Goal: Find contact information: Find contact information

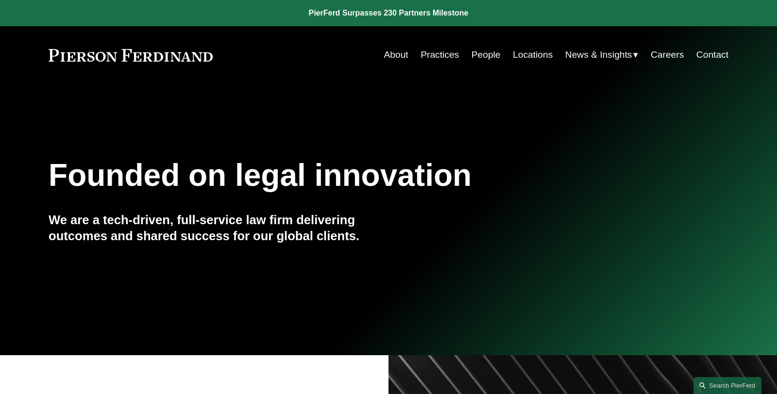
click at [478, 55] on link "People" at bounding box center [485, 55] width 29 height 18
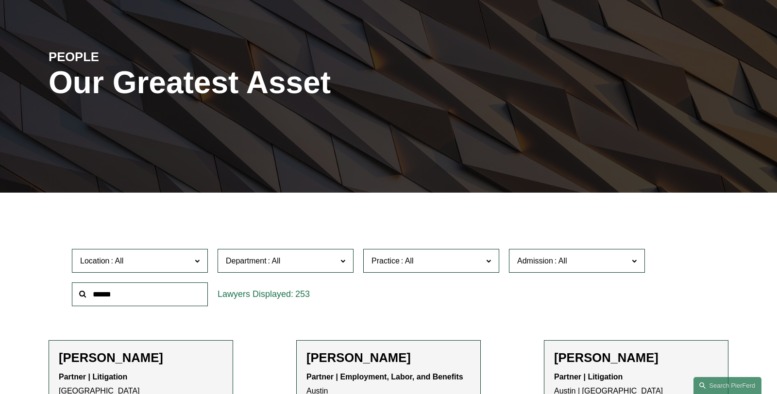
scroll to position [90, 0]
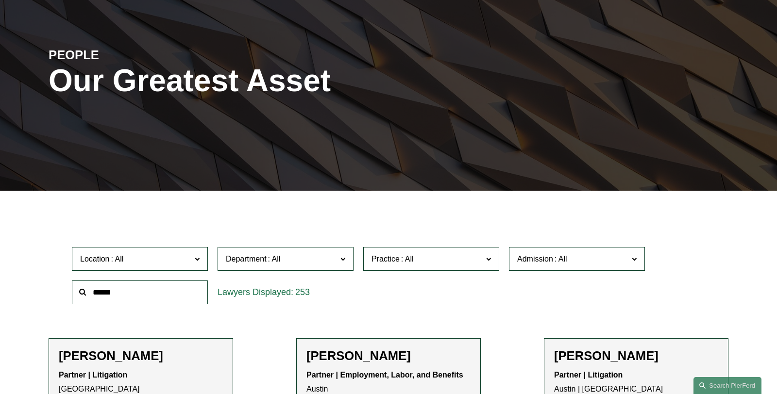
click at [116, 298] on input "text" at bounding box center [140, 293] width 136 height 24
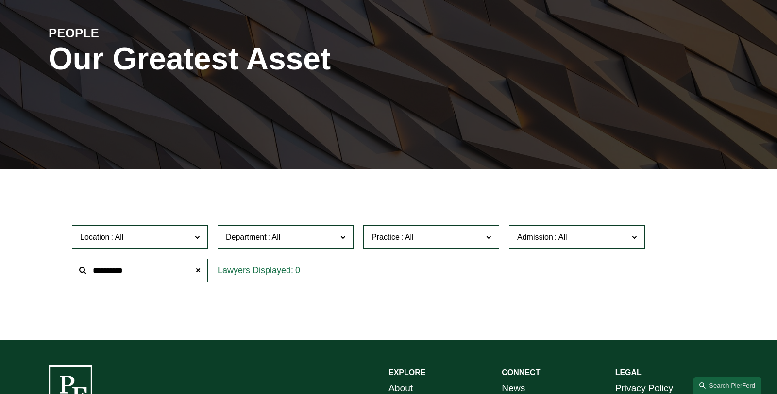
scroll to position [77, 0]
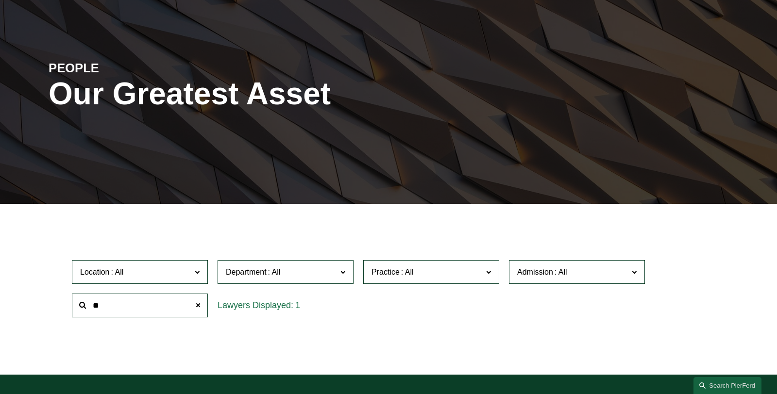
type input "*"
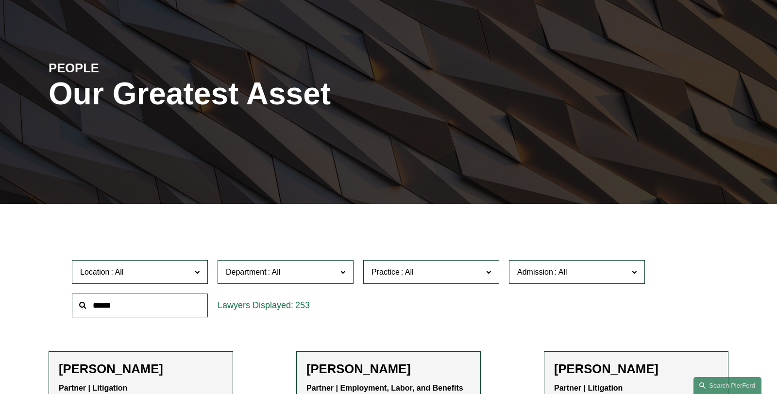
click at [488, 272] on span at bounding box center [488, 272] width 5 height 13
click at [0, 0] on link "Mergers and Acquisitions" at bounding box center [0, 0] width 0 height 0
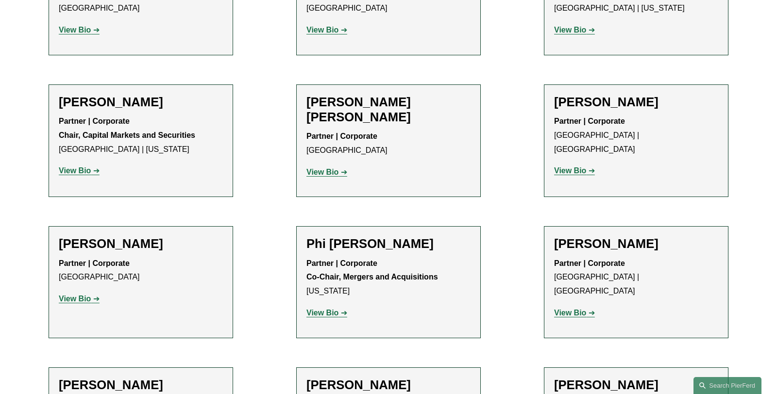
scroll to position [1276, 0]
click at [328, 308] on strong "View Bio" at bounding box center [322, 312] width 32 height 8
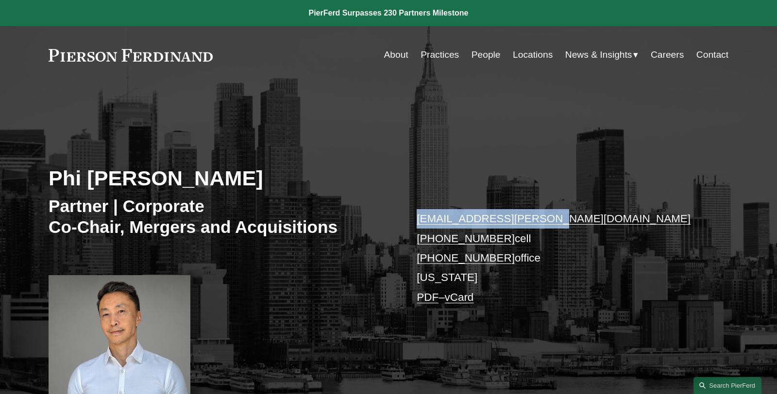
click at [594, 236] on p "phi.nguyen@pierferd.com +1.917.715.1150 cell +1.929.688.4266 office New York PD…" at bounding box center [558, 258] width 283 height 98
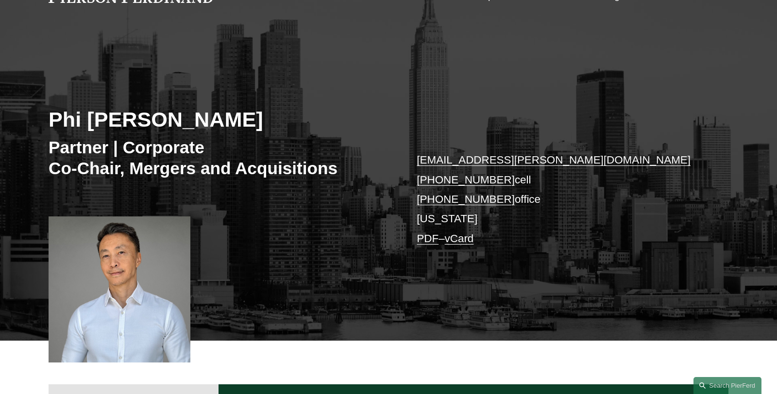
scroll to position [55, 0]
